Goal: Transaction & Acquisition: Purchase product/service

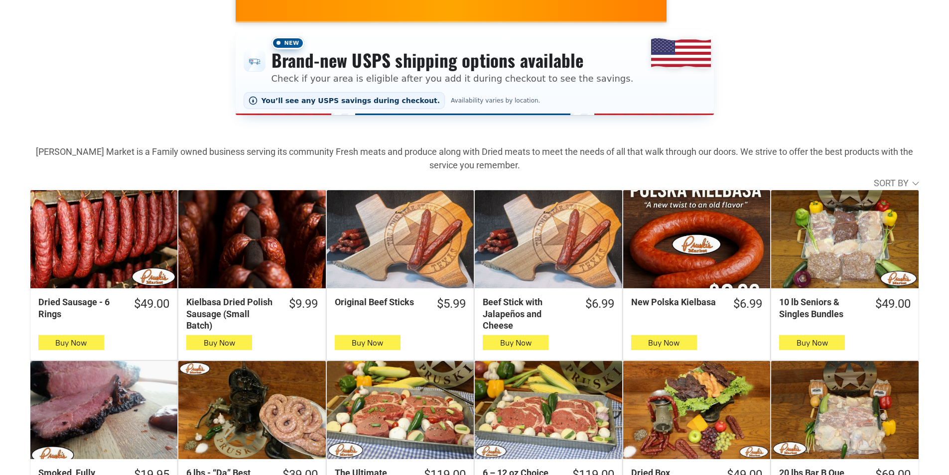
scroll to position [149, 0]
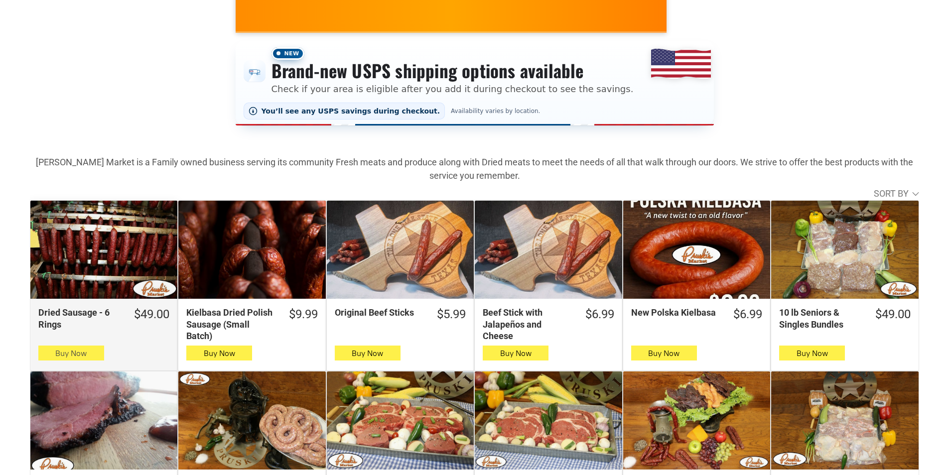
click at [60, 355] on span "Buy Now" at bounding box center [70, 353] width 31 height 9
click at [95, 351] on button "Buy Now" at bounding box center [71, 353] width 66 height 15
click at [81, 354] on span "Buy Now" at bounding box center [70, 353] width 31 height 9
